Goal: Find specific page/section: Find specific page/section

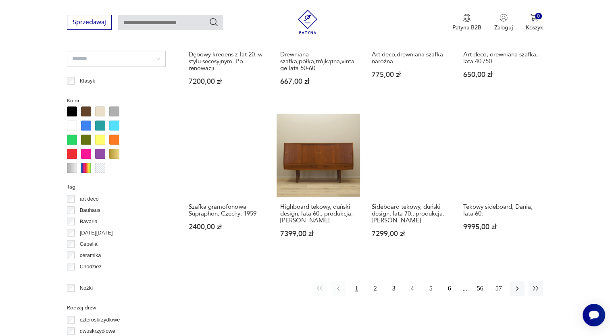
scroll to position [738, 0]
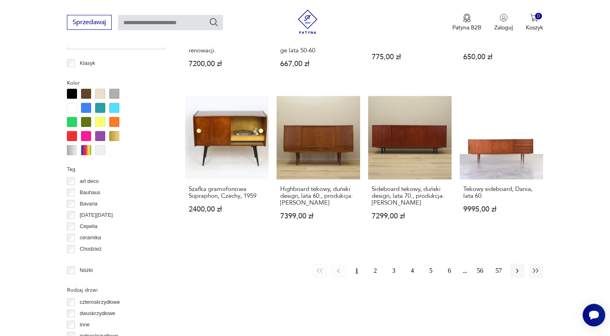
click at [71, 92] on div at bounding box center [72, 94] width 10 height 10
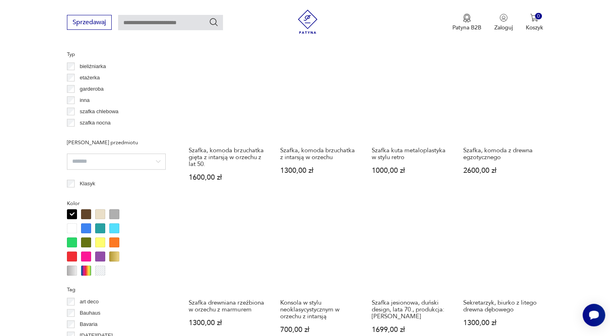
scroll to position [601, 0]
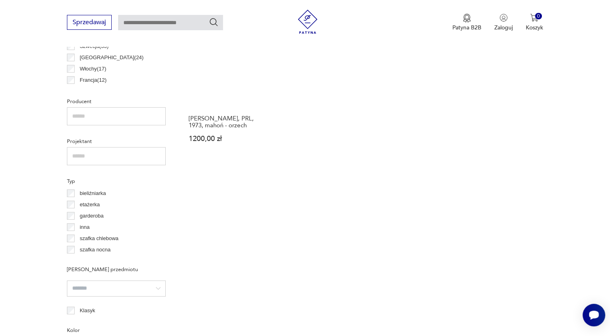
scroll to position [617, 0]
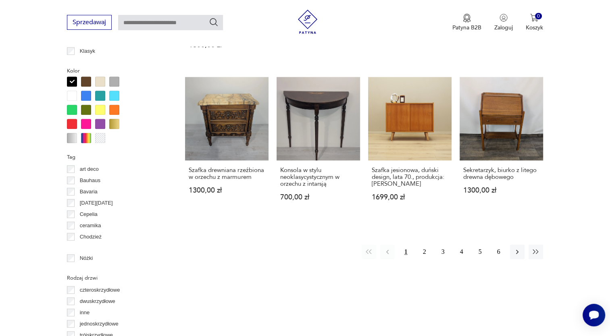
scroll to position [843, 0]
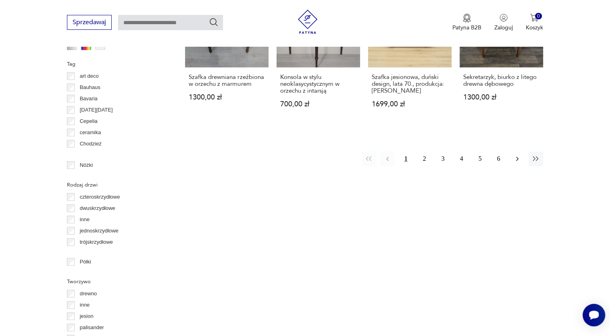
click at [518, 158] on icon "button" at bounding box center [517, 159] width 2 height 4
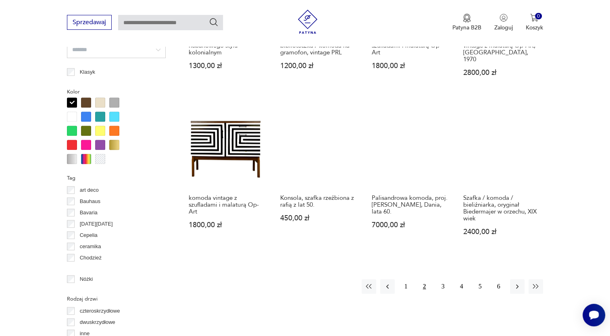
scroll to position [730, 0]
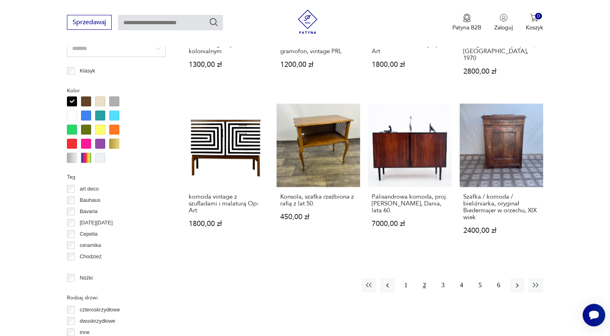
click at [88, 102] on div at bounding box center [86, 101] width 10 height 10
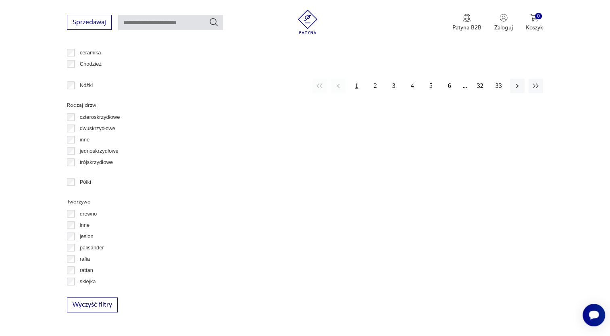
scroll to position [923, 0]
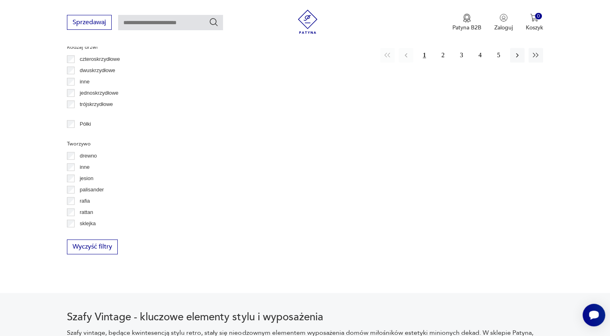
scroll to position [1020, 0]
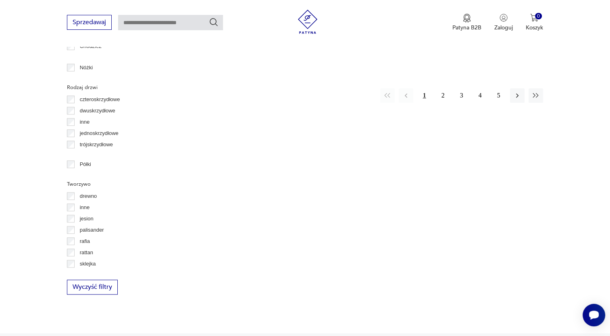
scroll to position [940, 0]
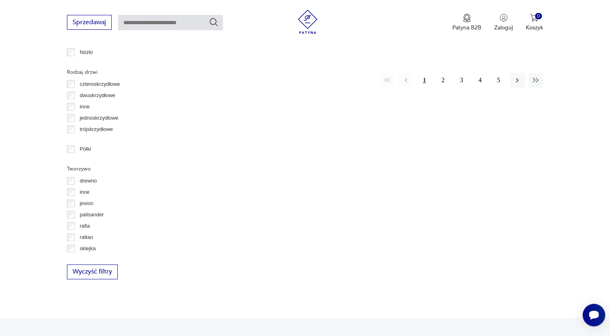
scroll to position [21, 0]
click at [442, 73] on button "2" at bounding box center [443, 80] width 15 height 15
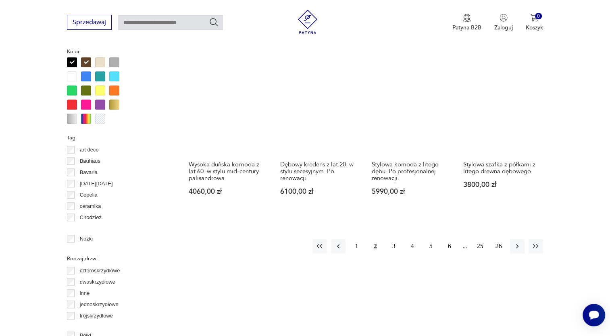
scroll to position [859, 0]
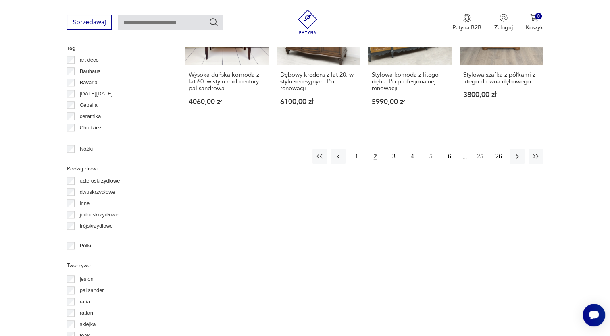
click at [144, 21] on input "text" at bounding box center [170, 22] width 105 height 15
type input "*****"
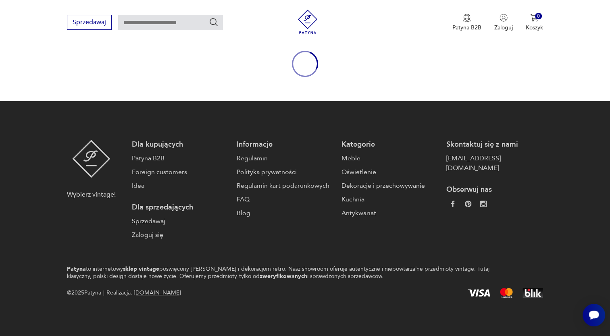
type input "*****"
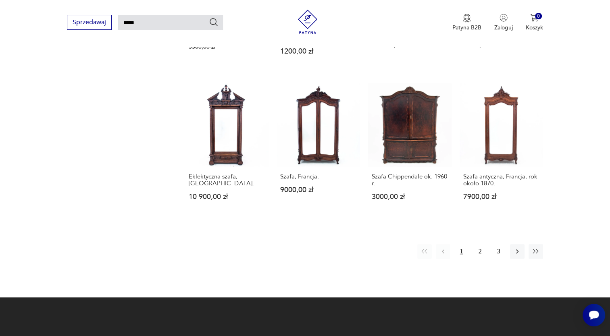
scroll to position [592, 0]
